Goal: Find specific page/section: Find specific page/section

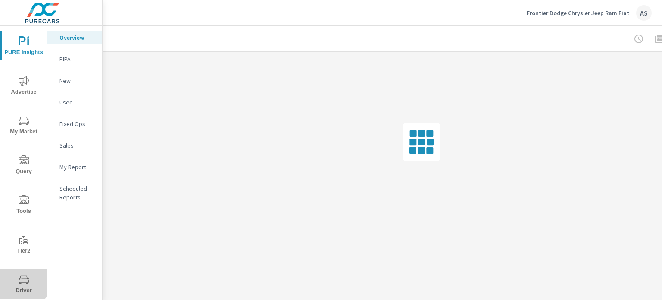
click at [22, 278] on icon "nav menu" at bounding box center [24, 279] width 10 height 8
click at [14, 277] on span "Driver" at bounding box center [23, 284] width 41 height 21
click at [24, 274] on icon "nav menu" at bounding box center [24, 279] width 10 height 10
